Goal: Transaction & Acquisition: Purchase product/service

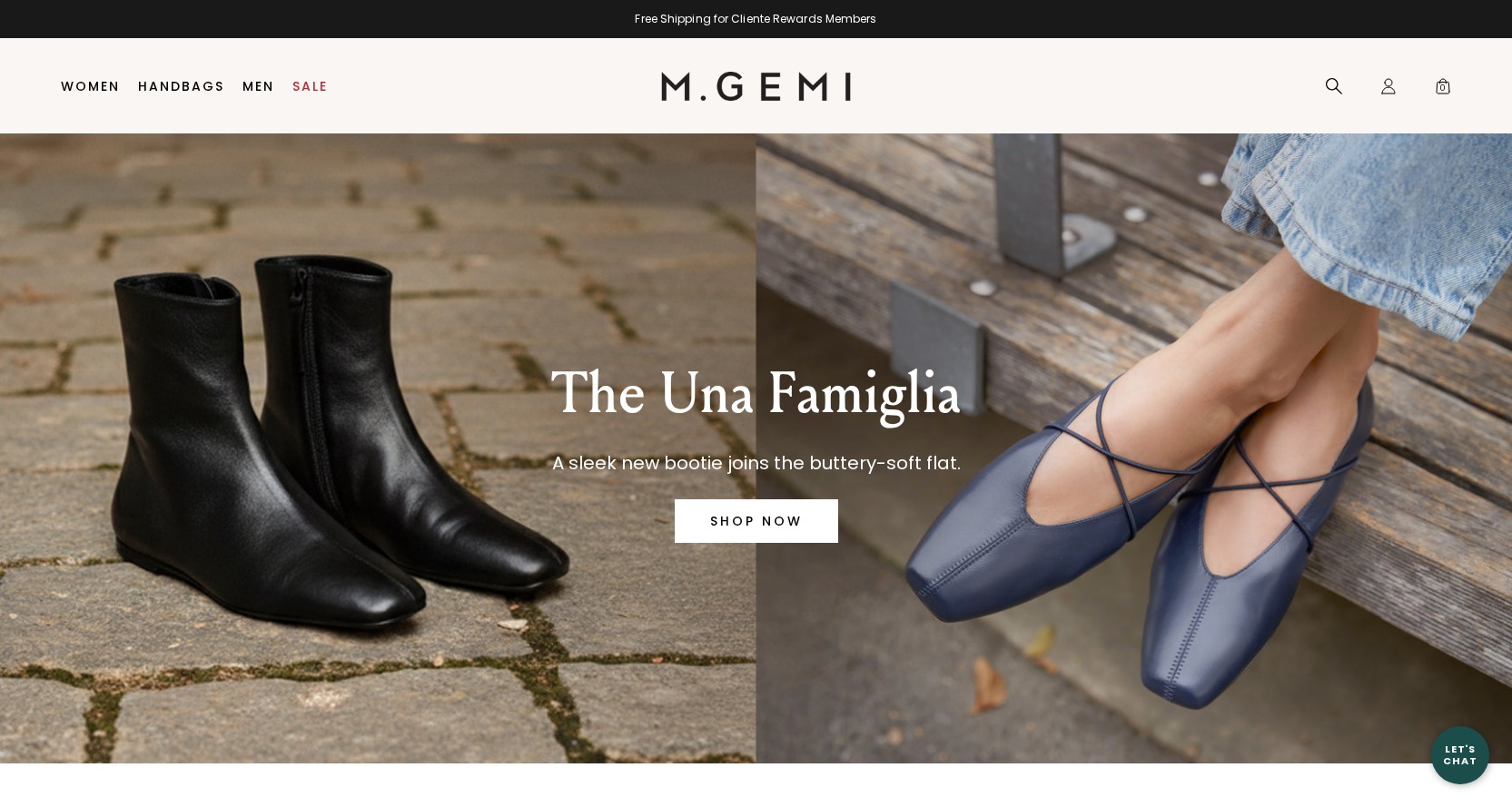
click at [787, 512] on link "SHOP NOW" at bounding box center [756, 521] width 163 height 44
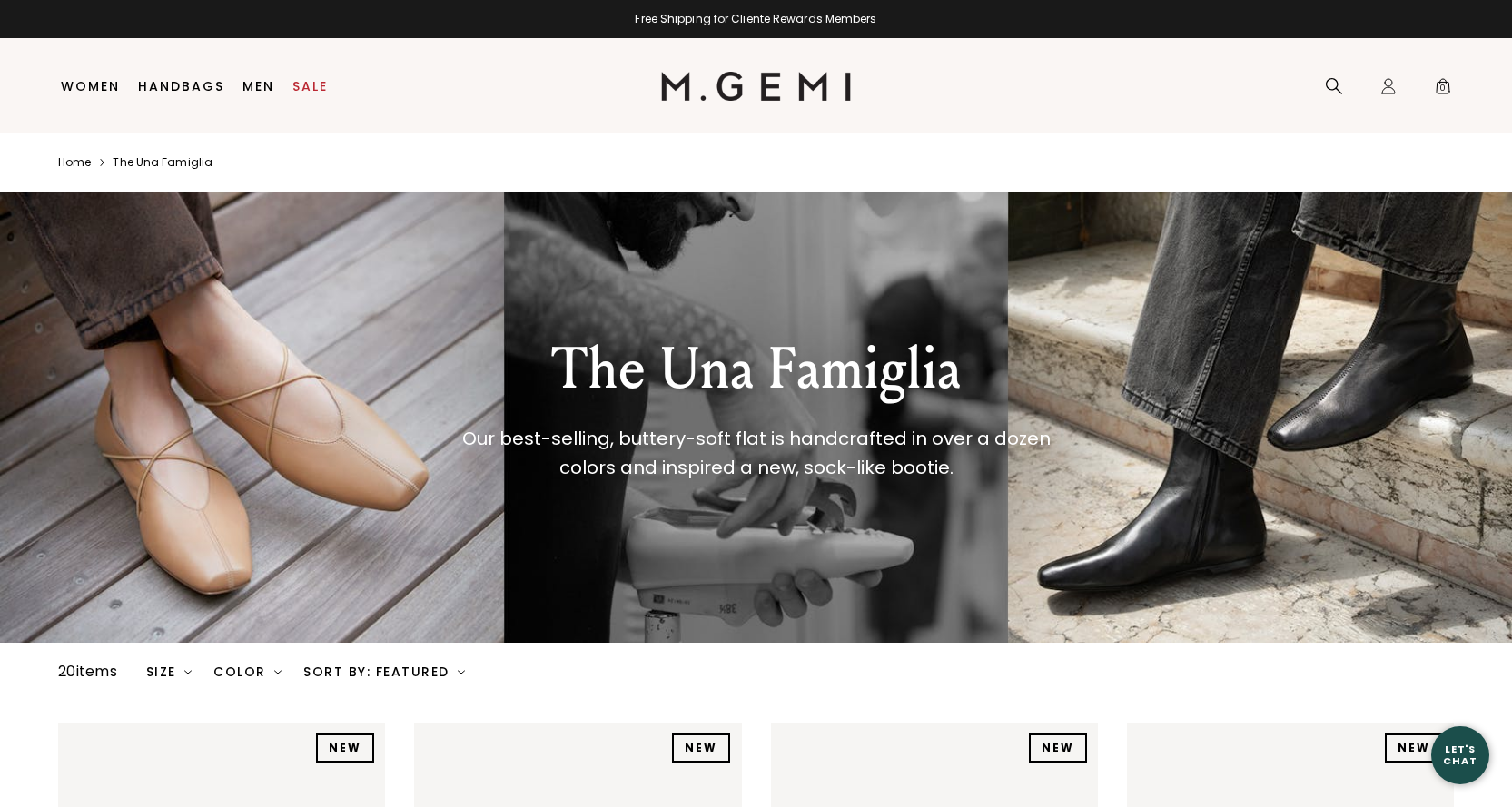
click at [305, 415] on div "The Una Famiglia Our best-selling, buttery-soft flat is handcrafted in over a d…" at bounding box center [756, 417] width 1512 height 451
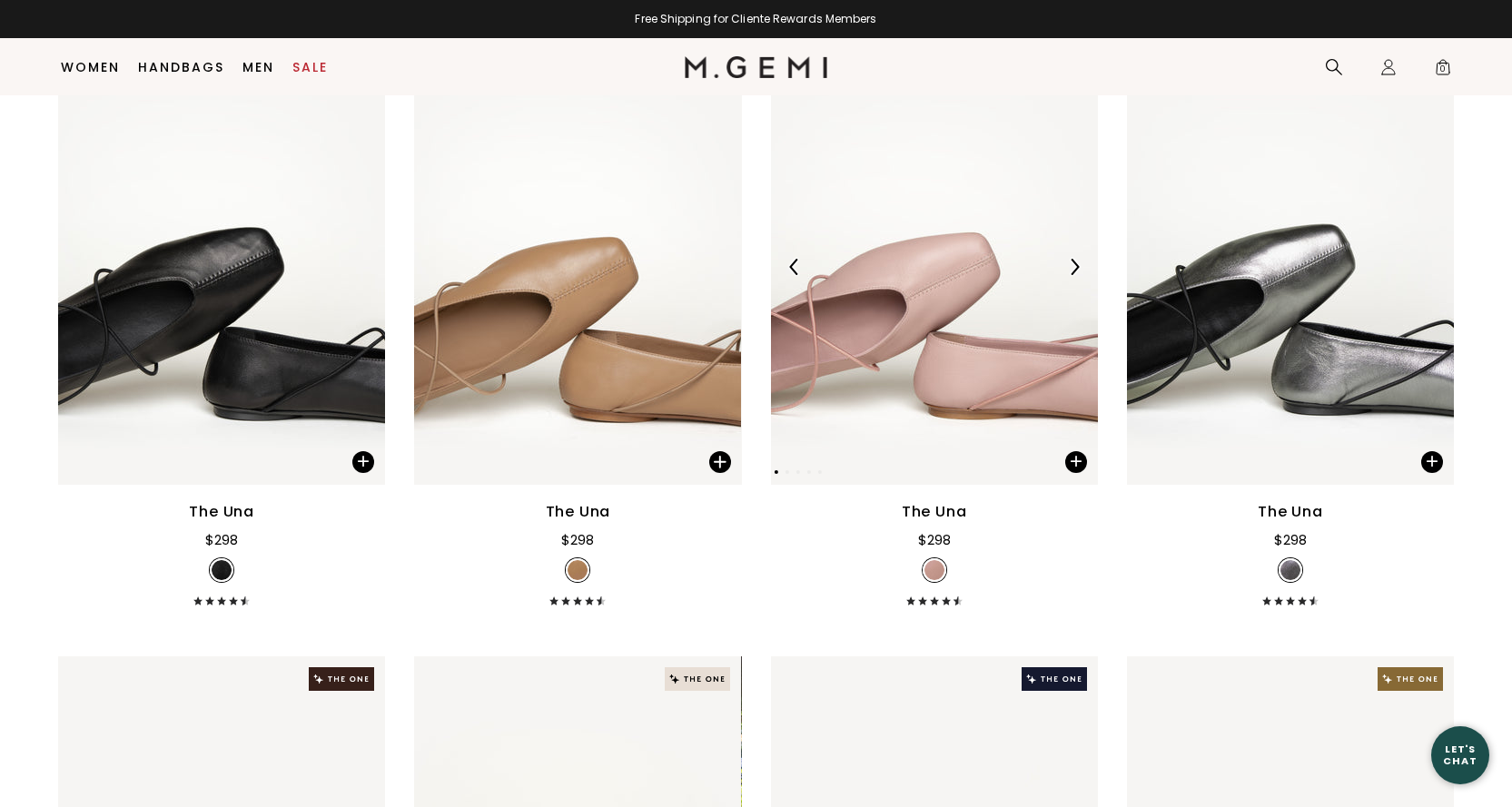
scroll to position [1233, 0]
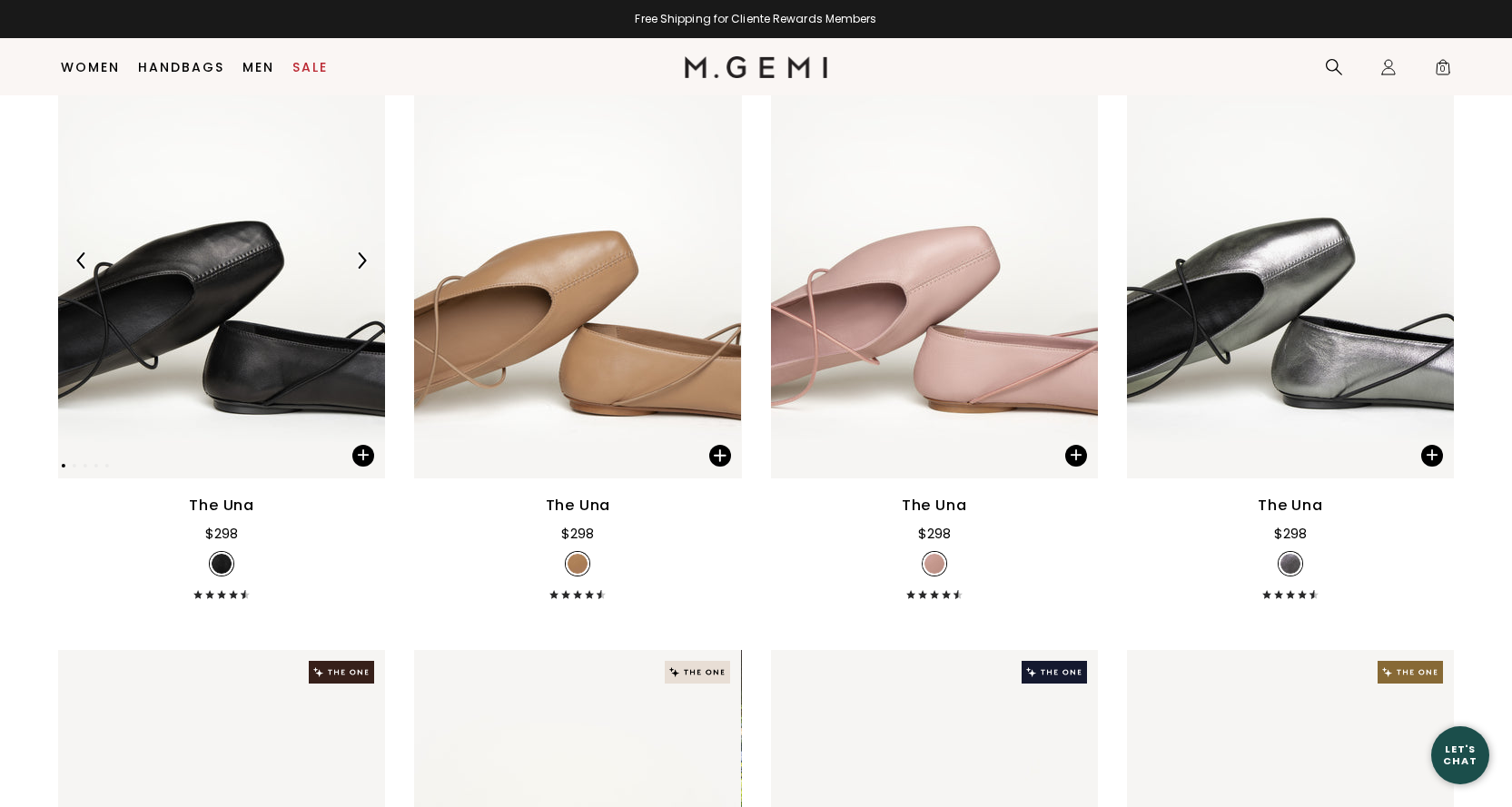
click at [270, 330] on img at bounding box center [221, 261] width 327 height 436
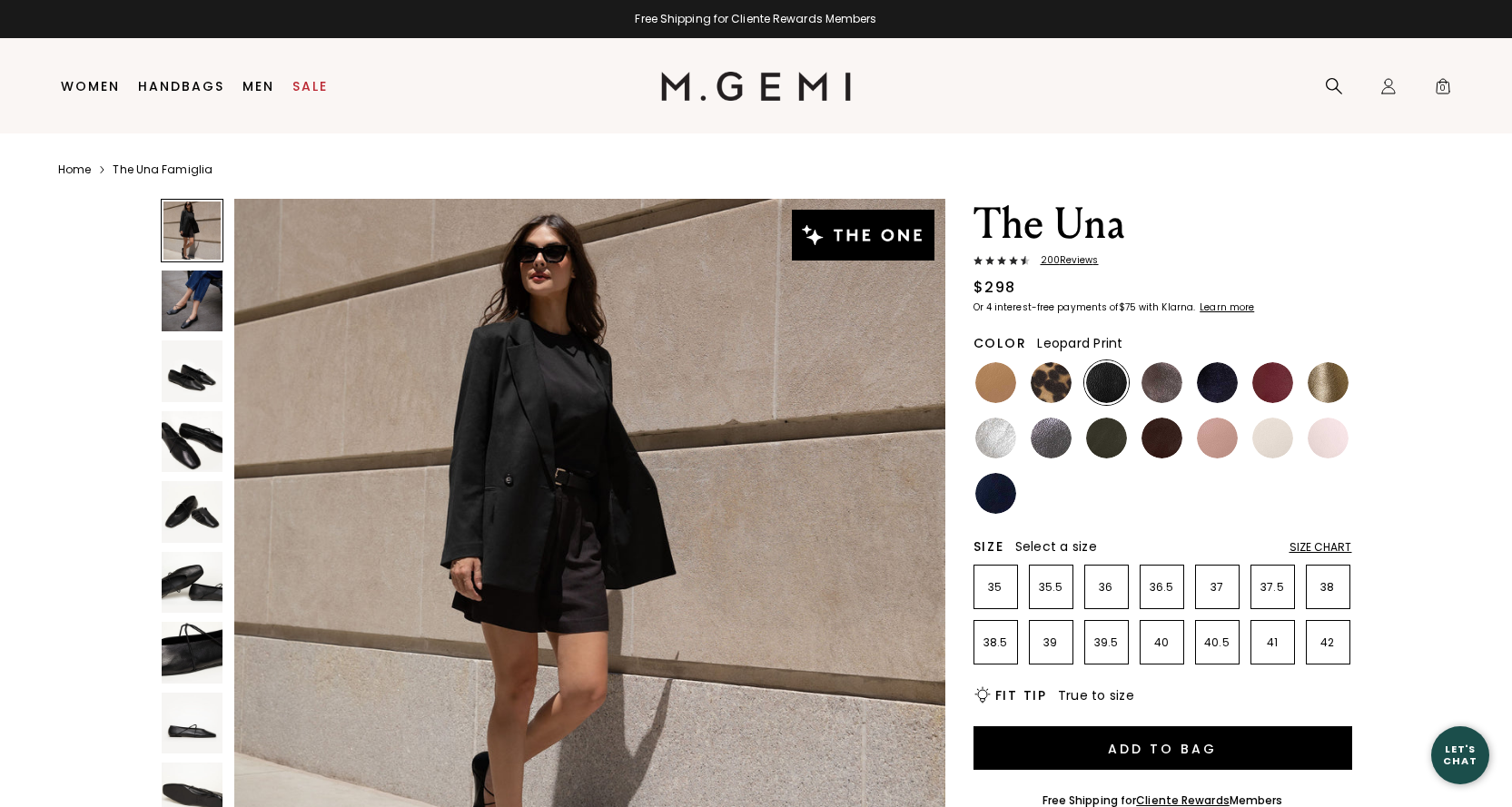
click at [1053, 387] on img at bounding box center [1051, 382] width 41 height 41
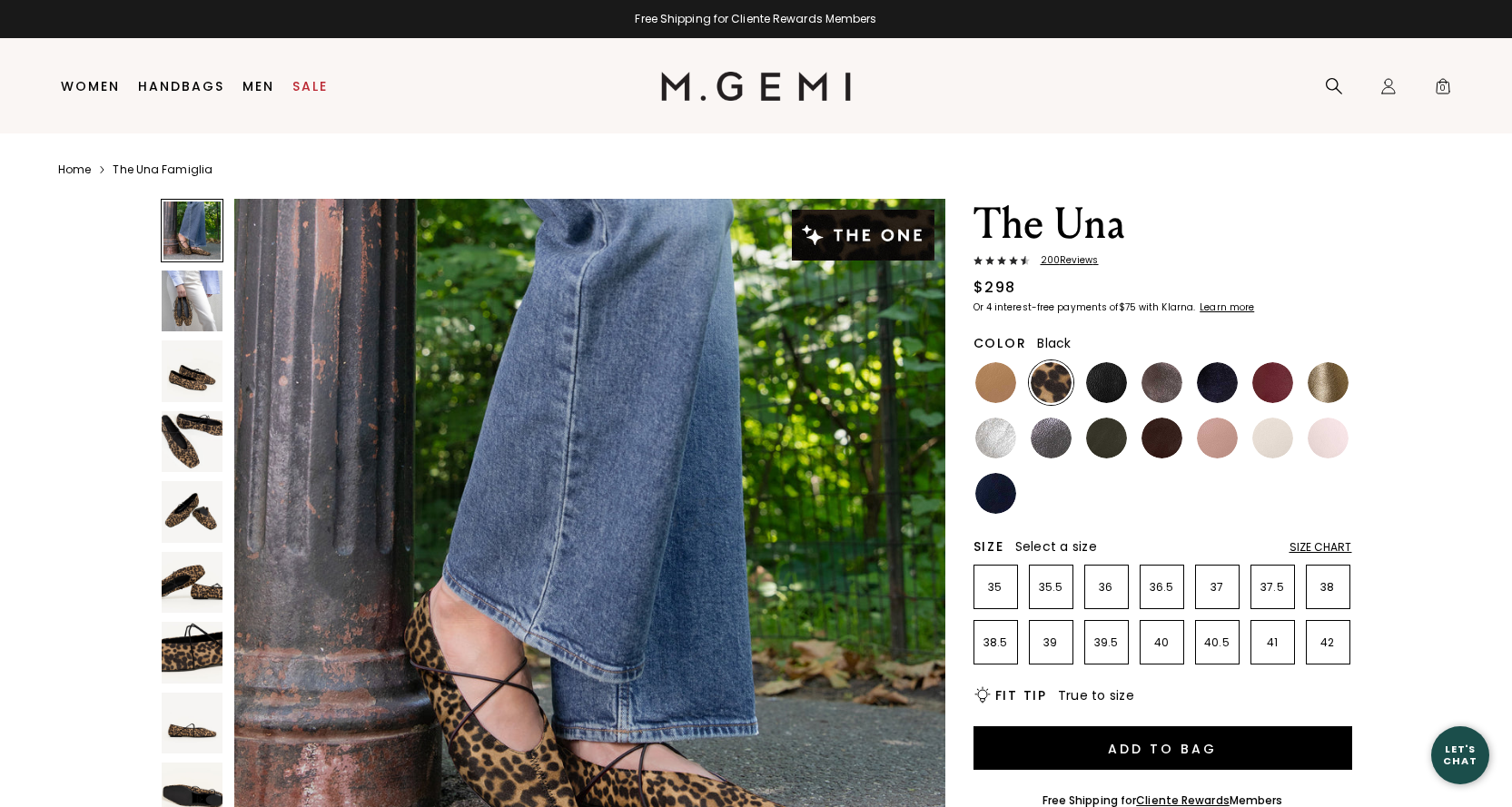
click at [1106, 375] on img at bounding box center [1107, 382] width 41 height 41
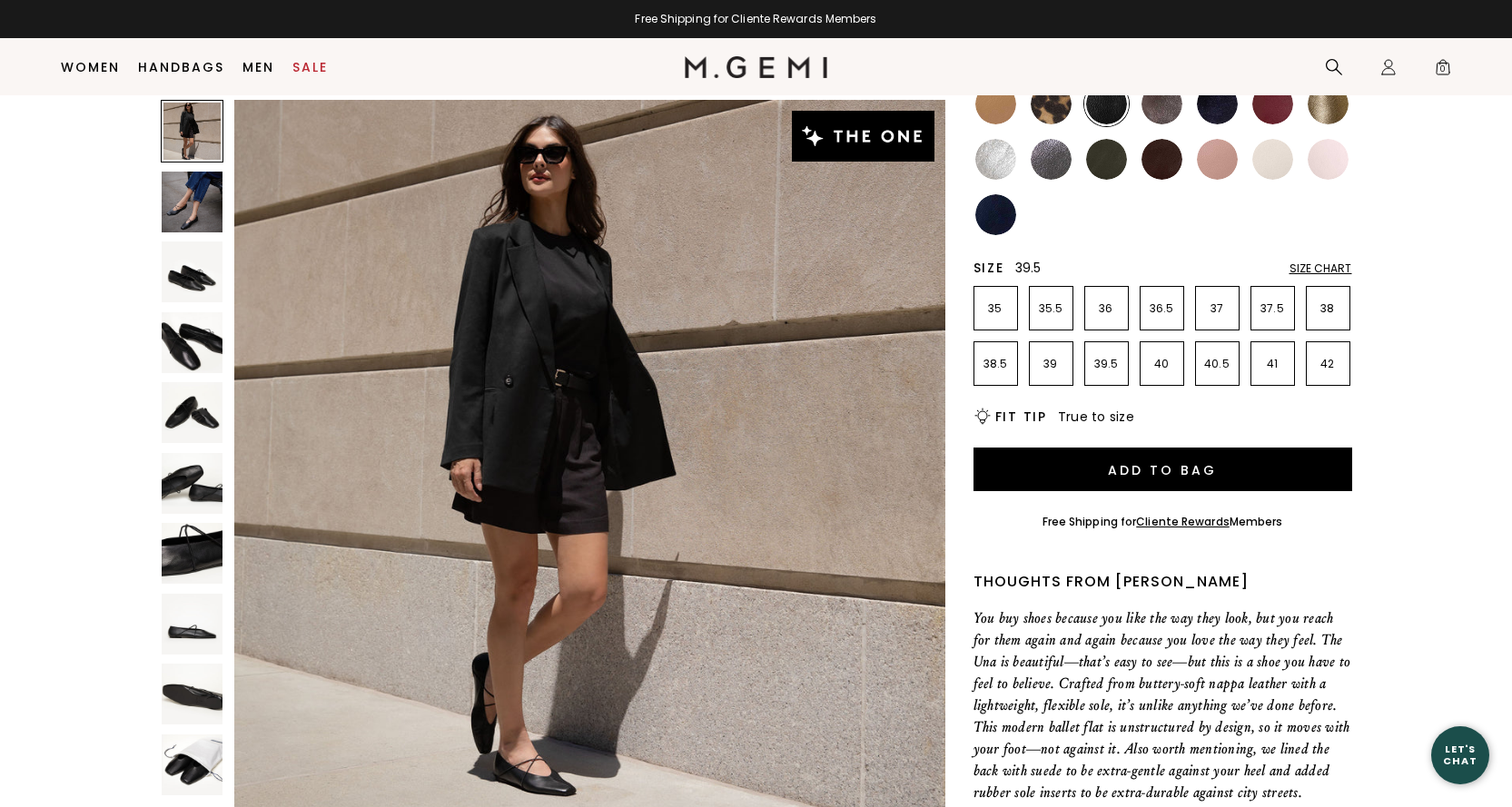
scroll to position [235, 0]
